Goal: Task Accomplishment & Management: Manage account settings

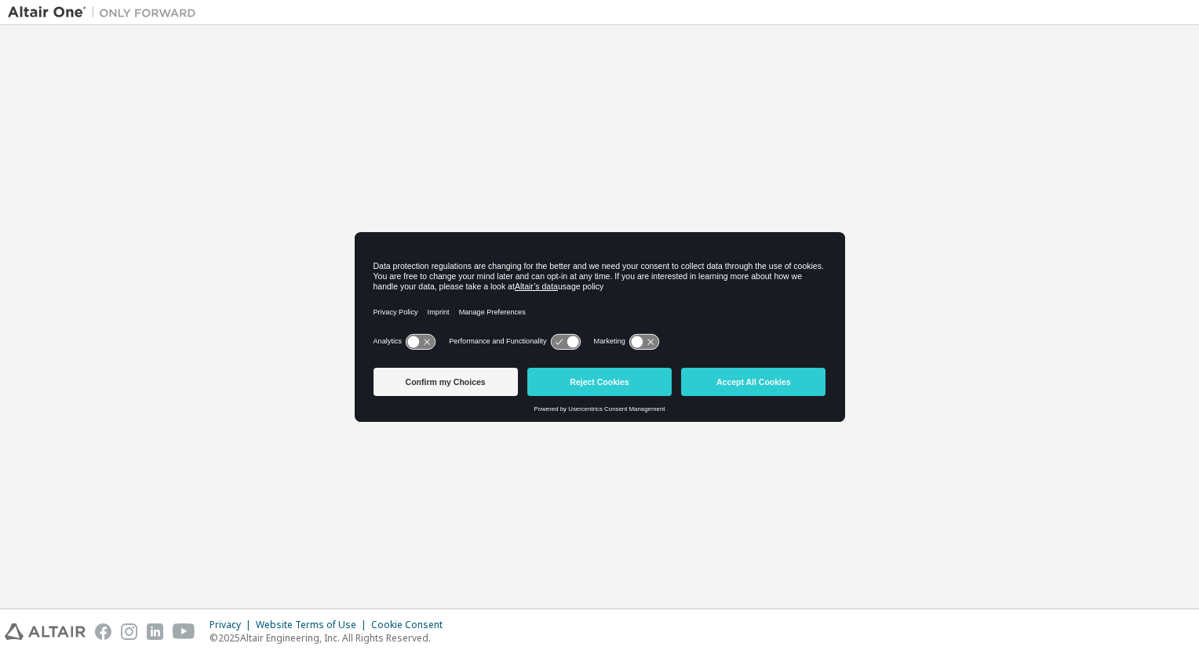
click at [567, 343] on icon at bounding box center [565, 341] width 29 height 15
click at [567, 344] on icon at bounding box center [565, 341] width 29 height 15
click at [427, 343] on icon at bounding box center [420, 341] width 29 height 15
click at [429, 342] on icon at bounding box center [428, 342] width 12 height 12
click at [424, 337] on icon at bounding box center [420, 341] width 29 height 15
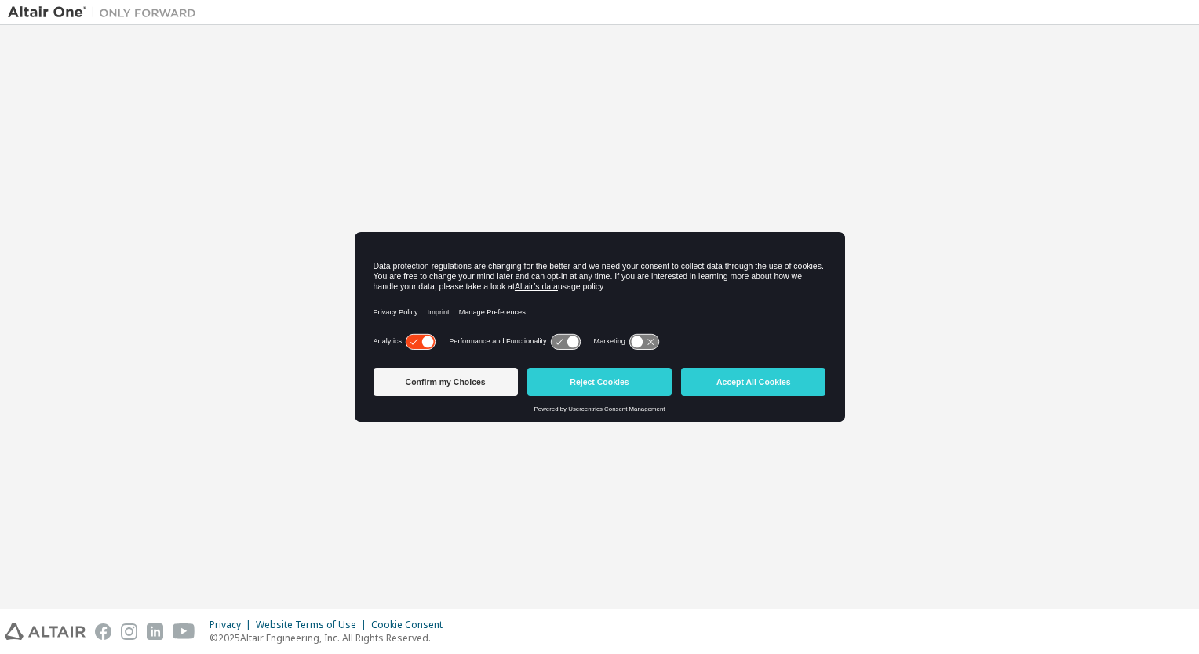
click at [425, 342] on icon at bounding box center [428, 342] width 12 height 12
click at [600, 381] on button "Reject Cookies" at bounding box center [599, 382] width 144 height 28
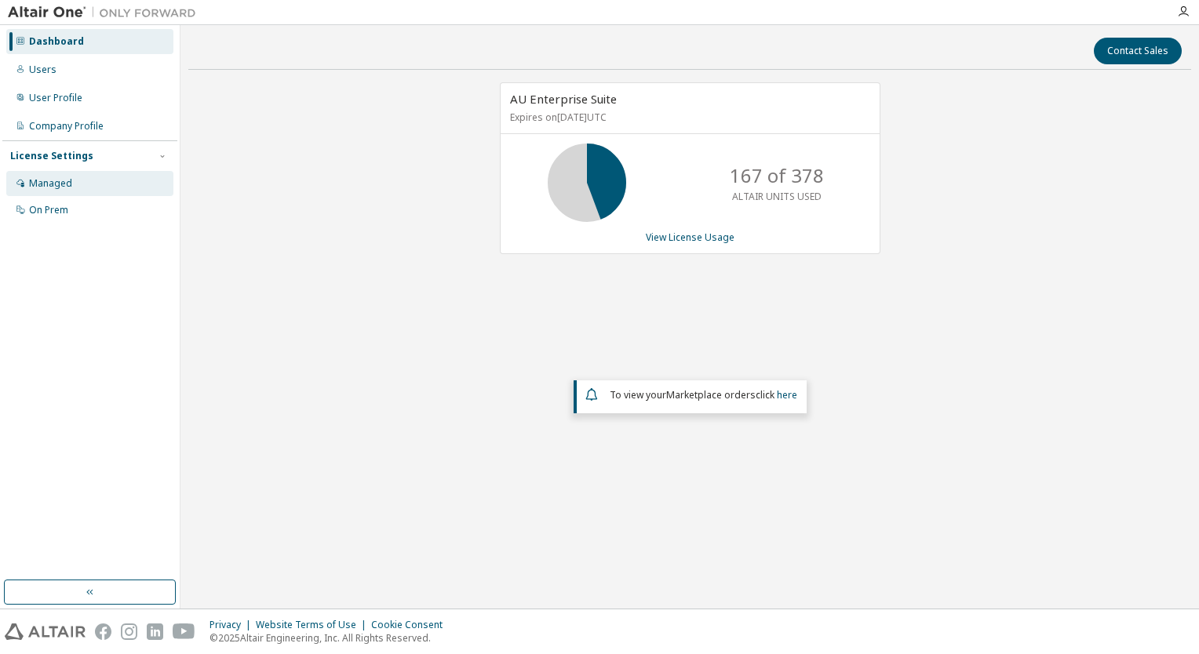
click at [45, 180] on div "Managed" at bounding box center [50, 183] width 43 height 13
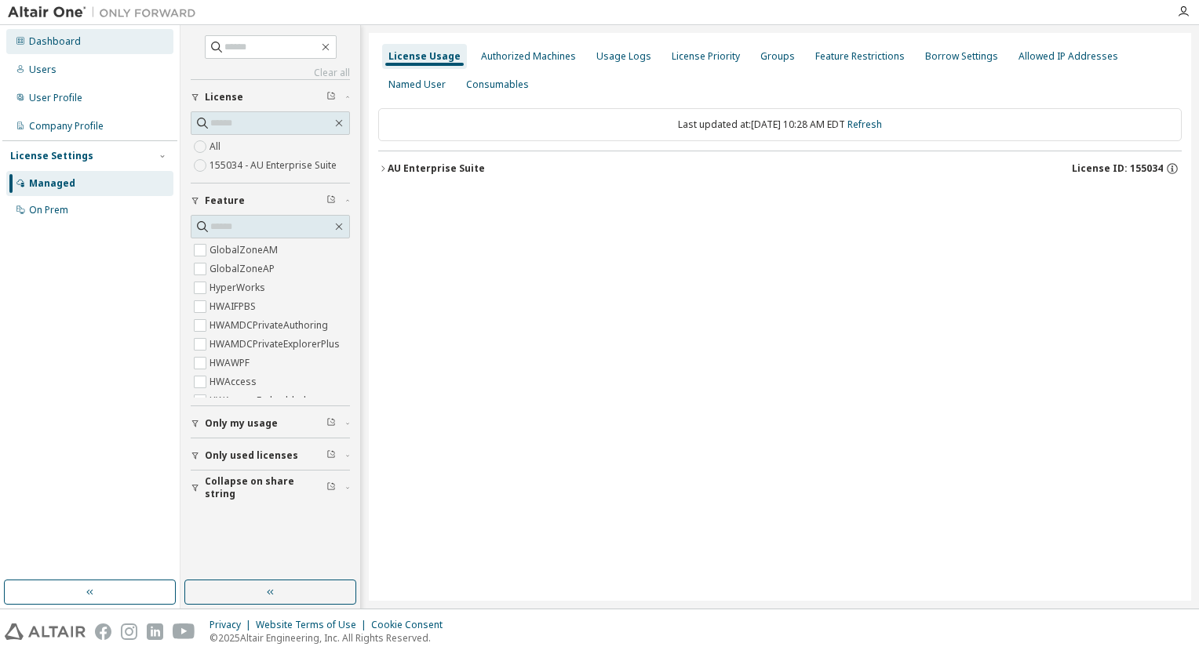
click at [35, 41] on div "Dashboard" at bounding box center [55, 41] width 52 height 13
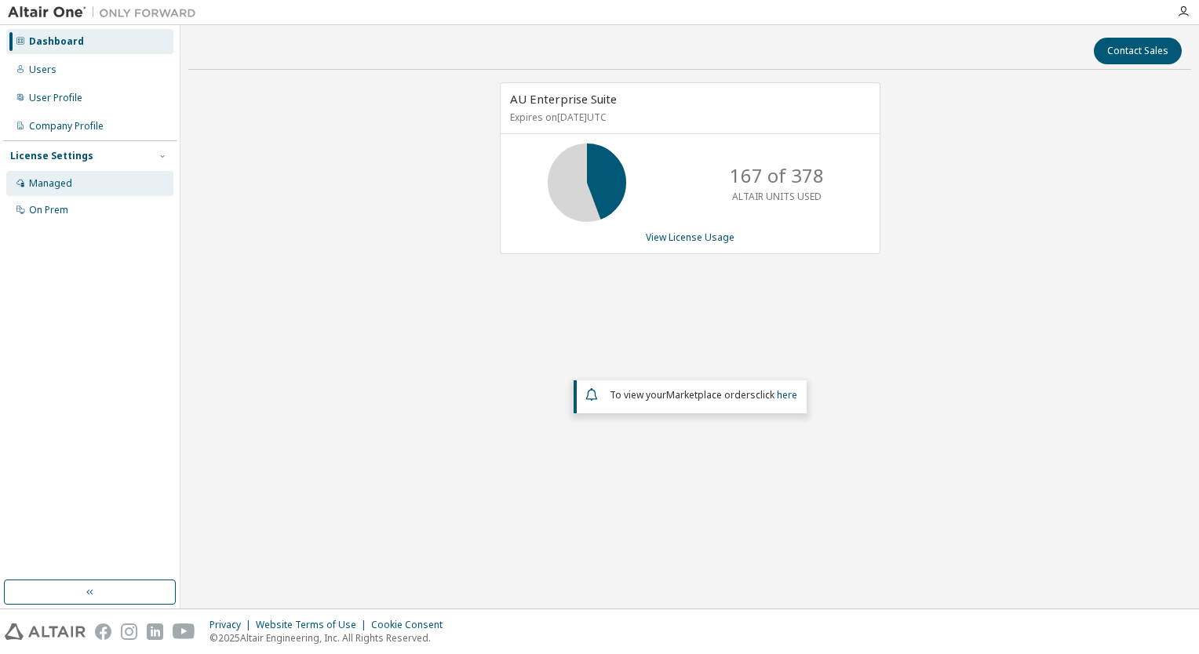
click at [42, 184] on div "Managed" at bounding box center [50, 183] width 43 height 13
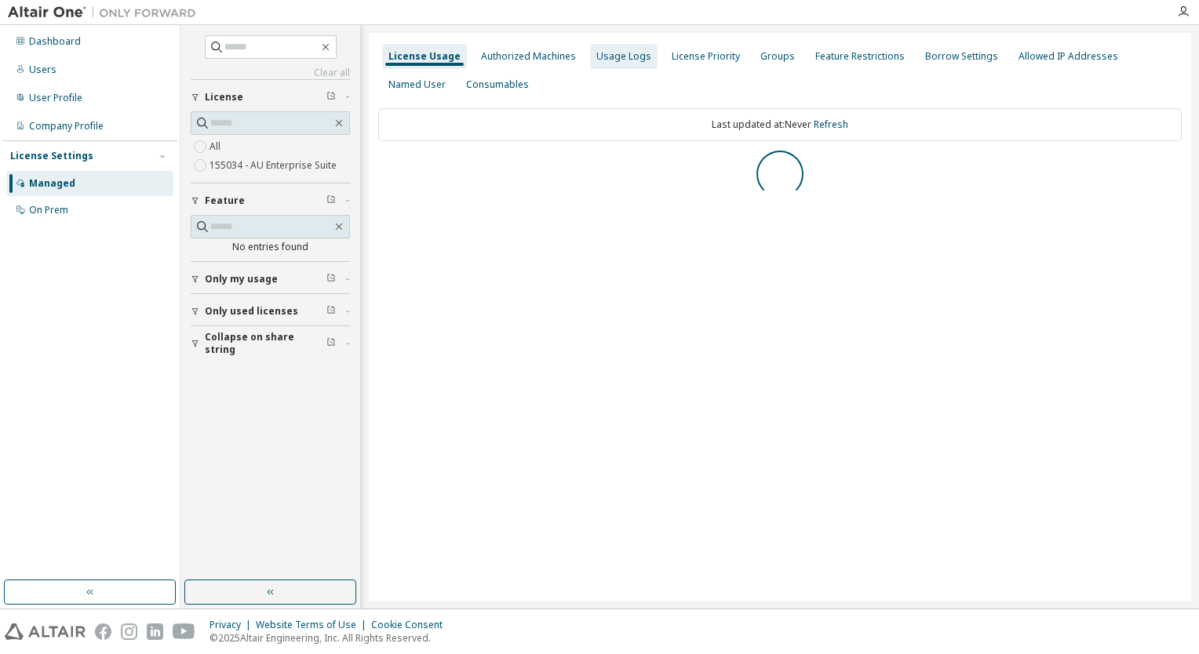
click at [607, 58] on div "Usage Logs" at bounding box center [623, 56] width 55 height 13
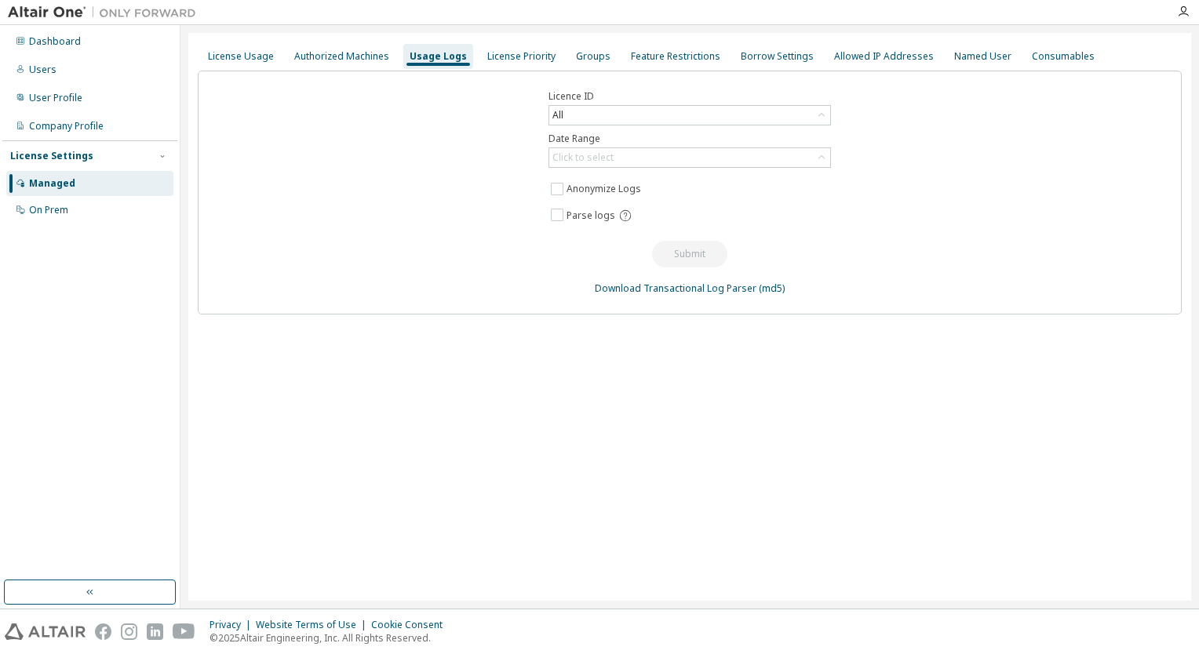
click at [1115, 190] on div "Licence ID All Date Range Click to select Anonymize Logs Parse logs Submit Down…" at bounding box center [690, 193] width 984 height 244
click at [825, 112] on icon at bounding box center [822, 116] width 16 height 16
click at [883, 146] on div "Licence ID All All 132635 - AU Enterprise Suite (Expired) 138765 - Catia V5 Rea…" at bounding box center [690, 193] width 984 height 244
